Goal: Check status

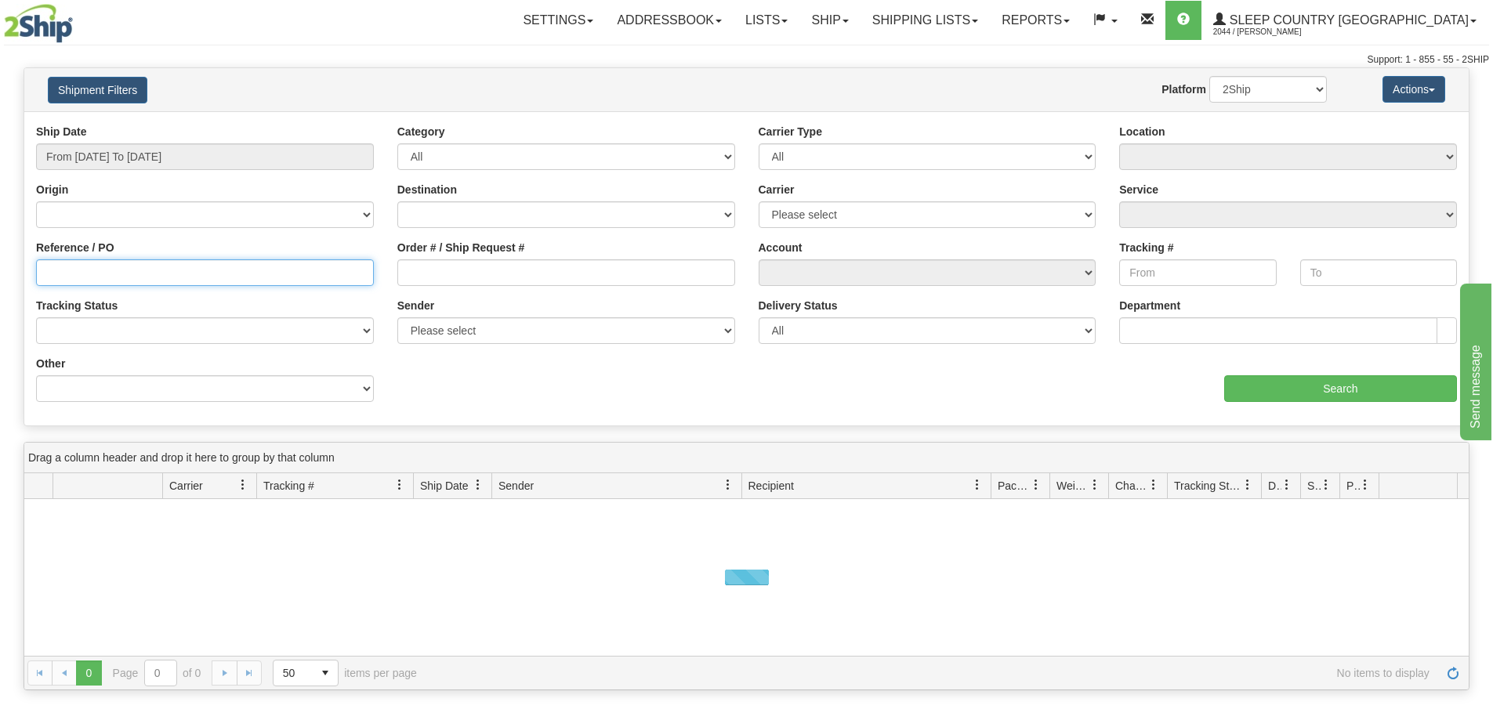
click at [221, 268] on input "Reference / PO" at bounding box center [205, 272] width 338 height 27
paste input "9007I106856"
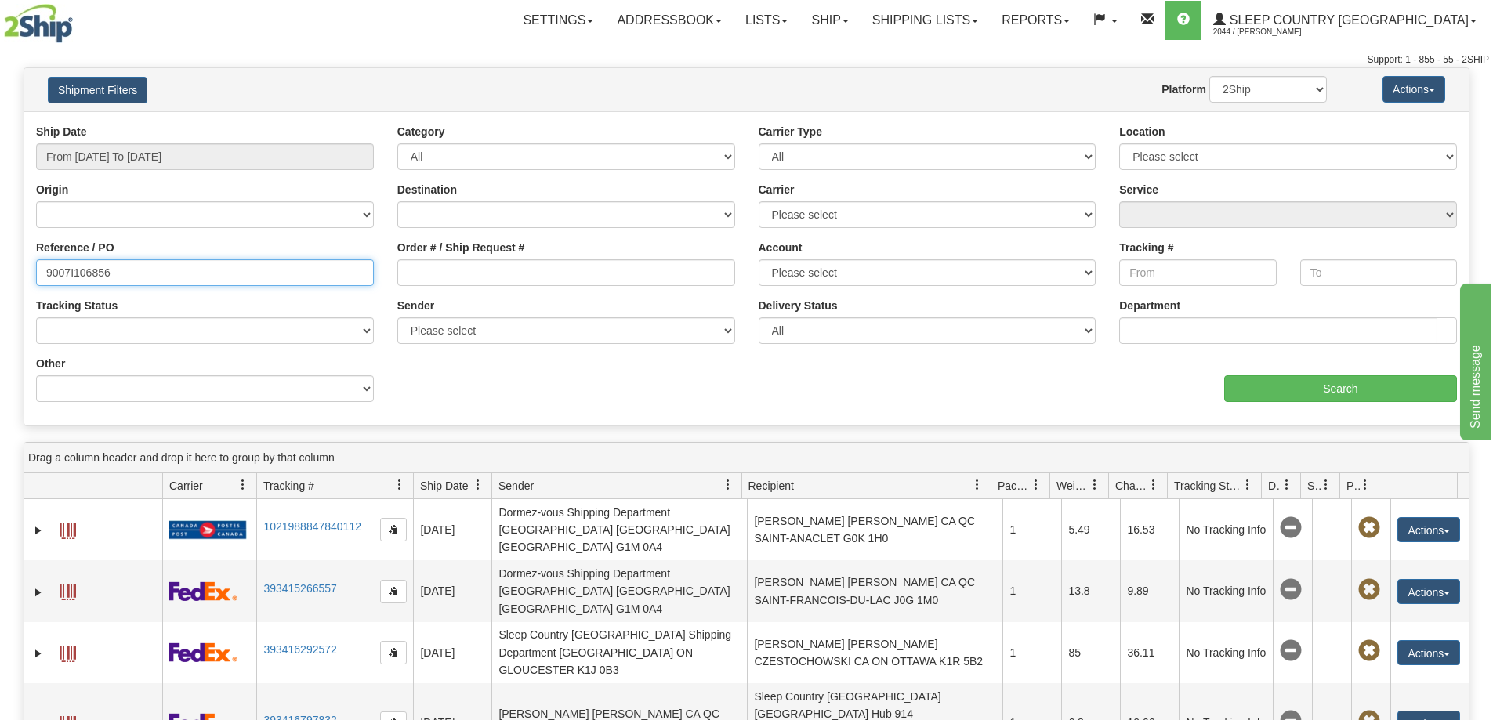
type input "9007I106856"
click at [299, 143] on input "From [DATE] To [DATE]" at bounding box center [205, 156] width 338 height 27
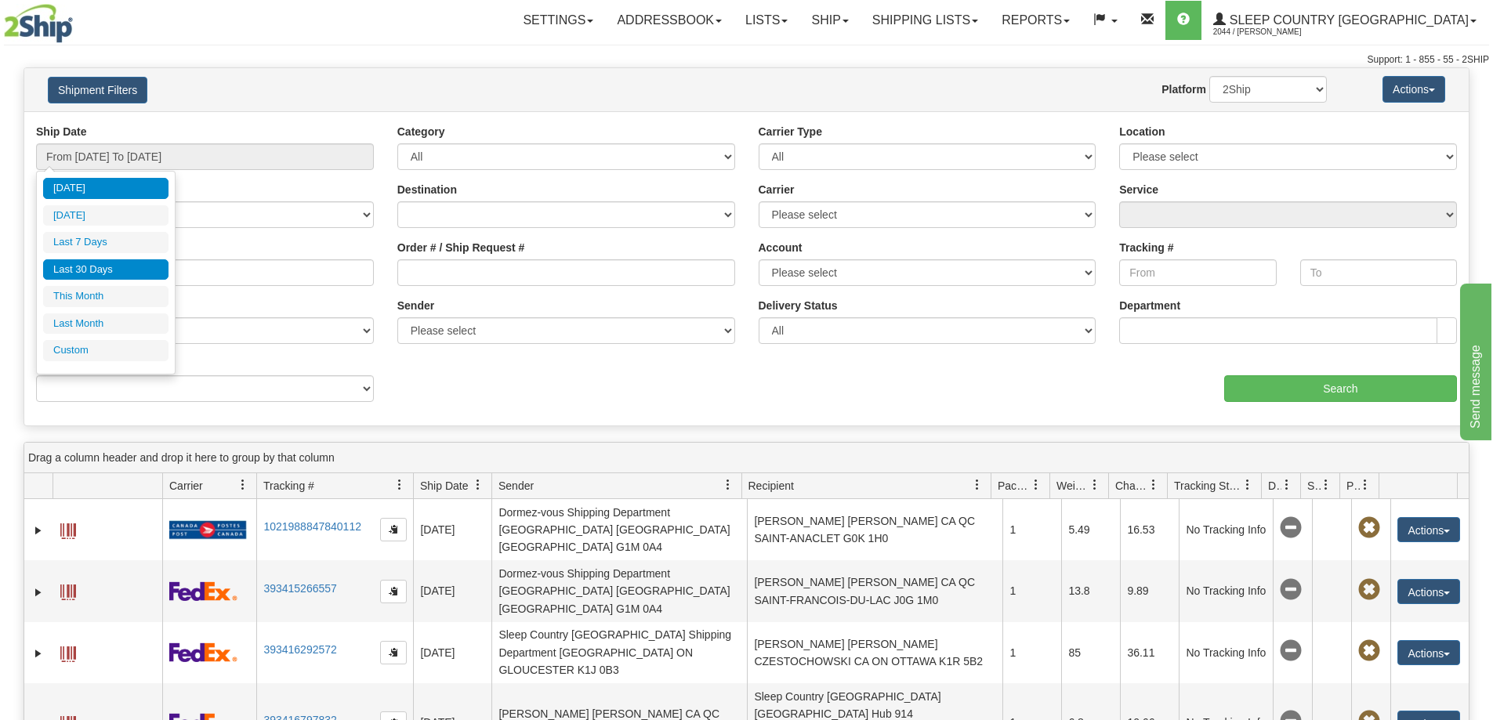
click at [97, 273] on li "Last 30 Days" at bounding box center [105, 269] width 125 height 21
type input "From [DATE] To [DATE]"
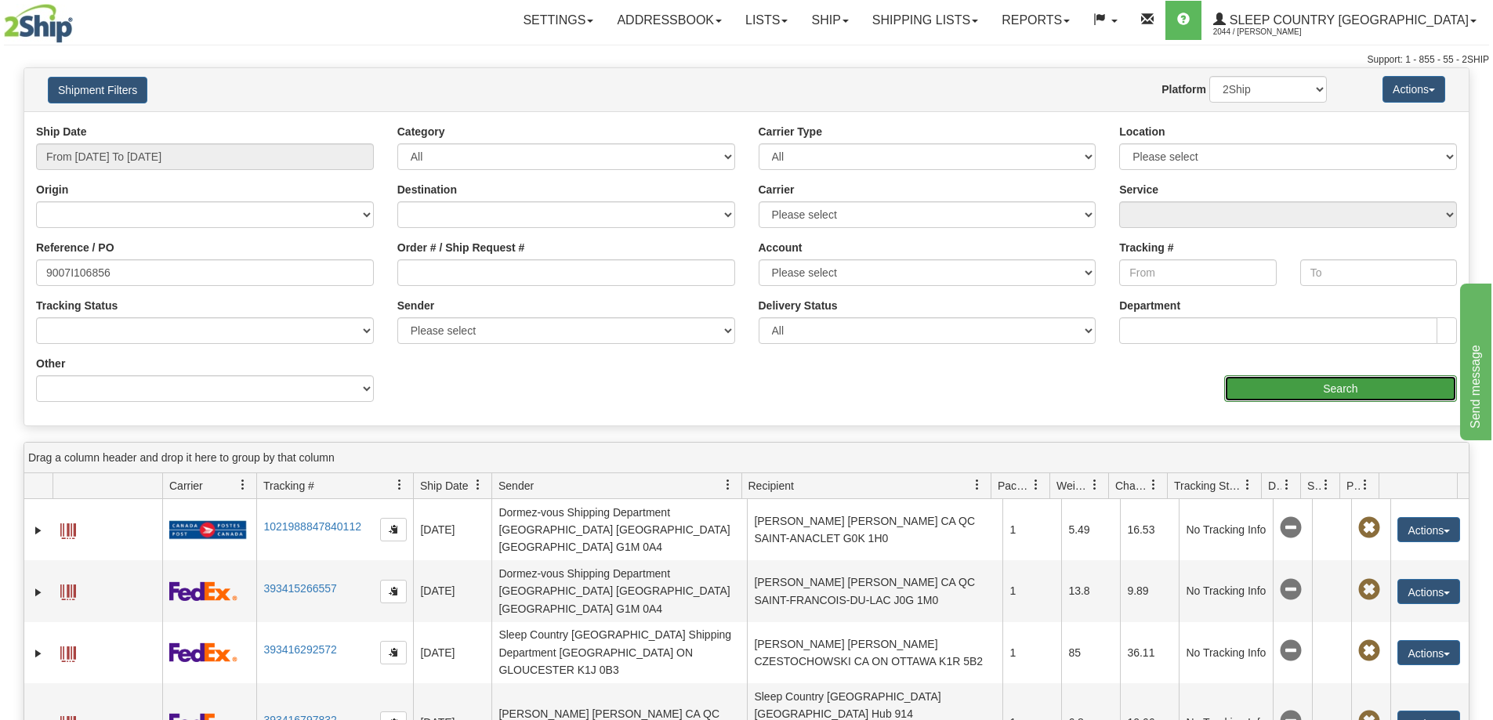
click at [1284, 389] on input "Search" at bounding box center [1340, 388] width 233 height 27
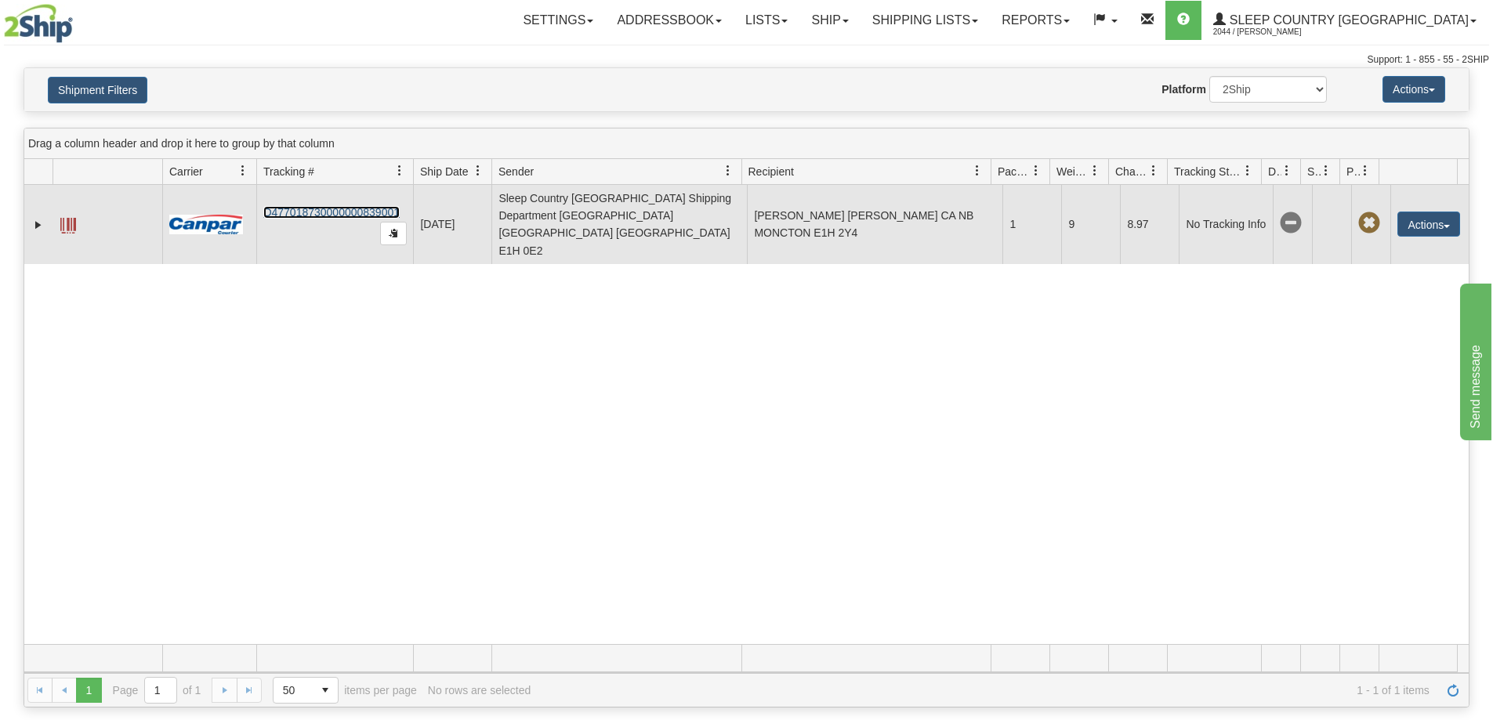
click at [324, 206] on link "D477018730000000839001" at bounding box center [331, 212] width 136 height 13
